Goal: Information Seeking & Learning: Learn about a topic

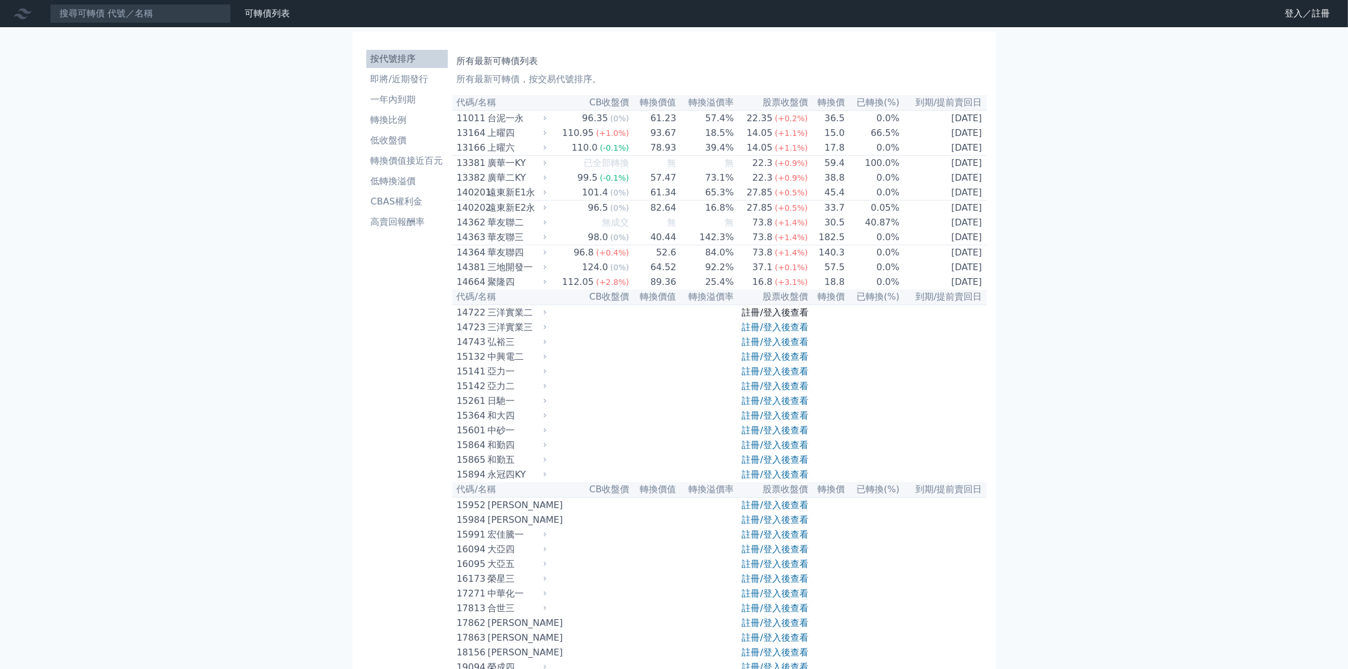
click at [776, 318] on link "註冊/登入後查看" at bounding box center [775, 312] width 66 height 11
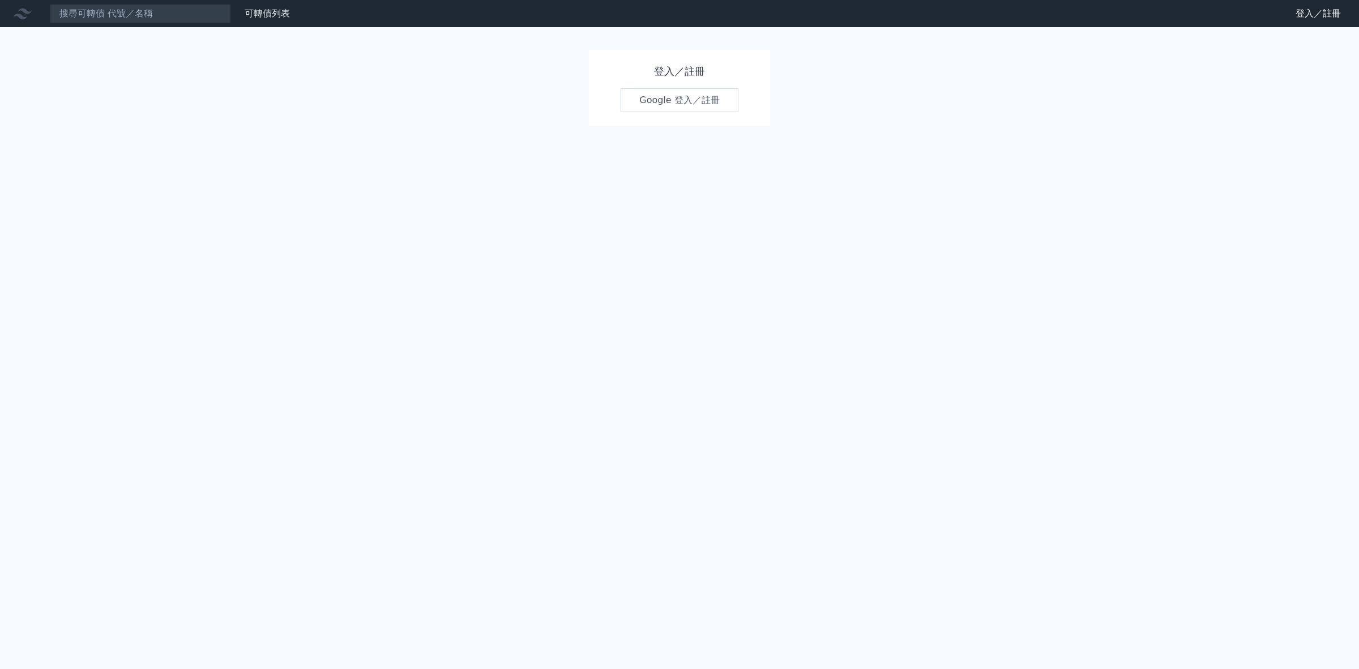
click at [672, 106] on link "Google 登入／註冊" at bounding box center [680, 100] width 118 height 24
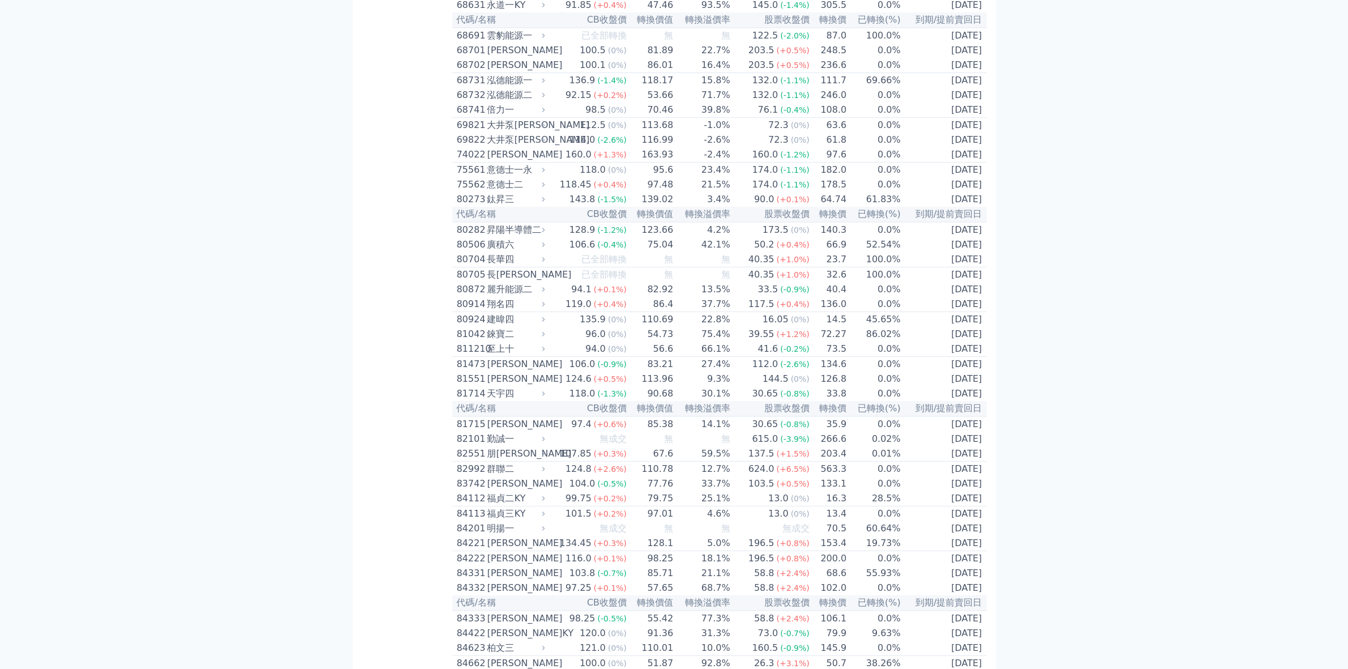
scroll to position [5450, 0]
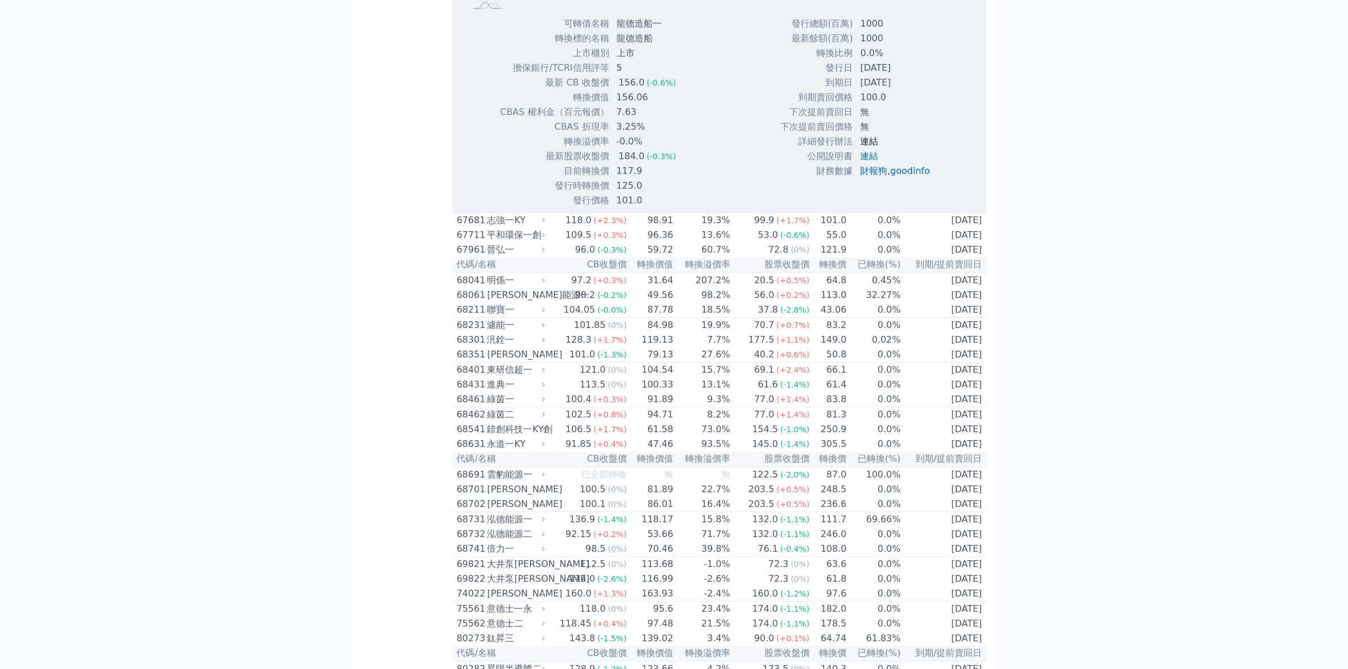
click at [868, 147] on link "連結" at bounding box center [870, 141] width 18 height 11
